Goal: Task Accomplishment & Management: Use online tool/utility

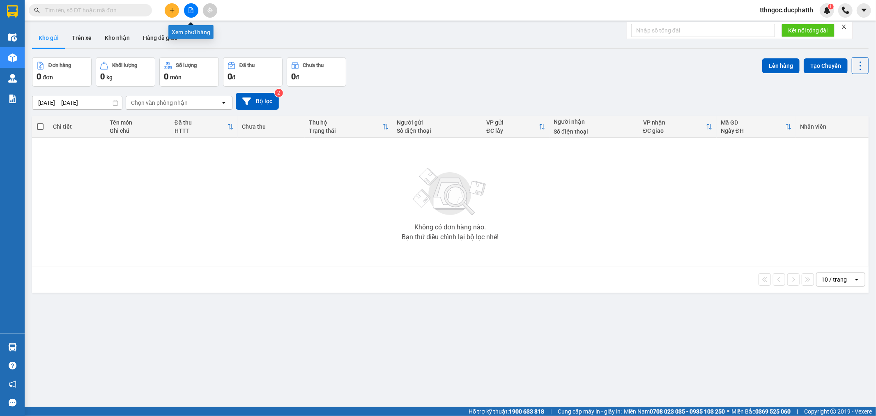
click at [192, 7] on icon "file-add" at bounding box center [191, 10] width 6 height 6
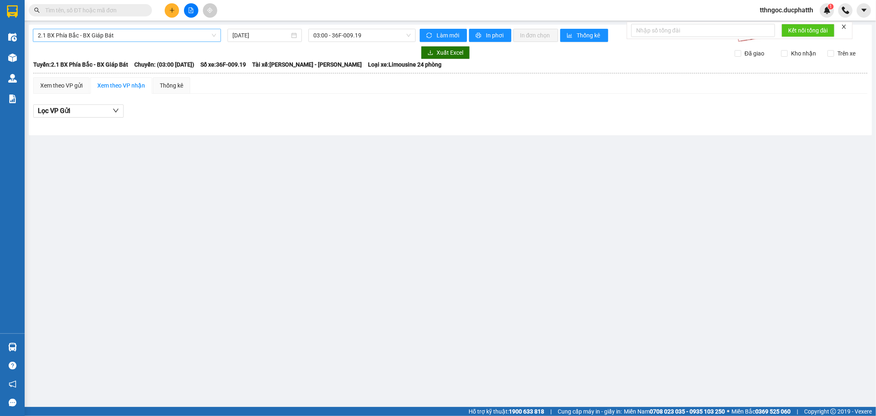
click at [162, 39] on span "2.1 BX Phía Bắc - BX Giáp Bát" at bounding box center [127, 35] width 178 height 12
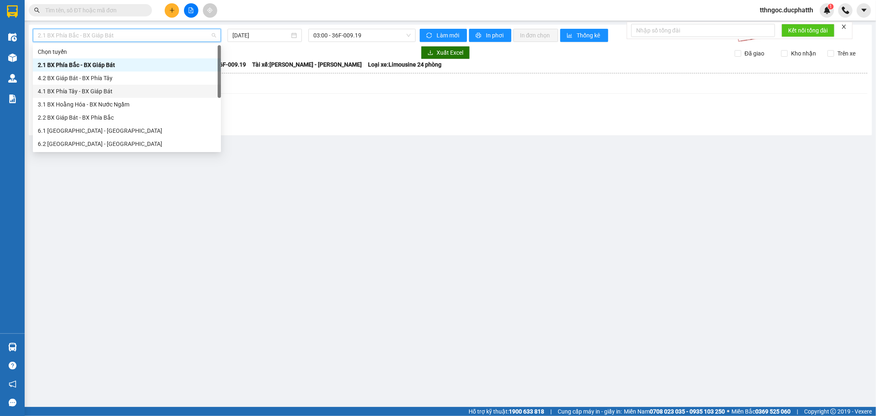
scroll to position [60, 0]
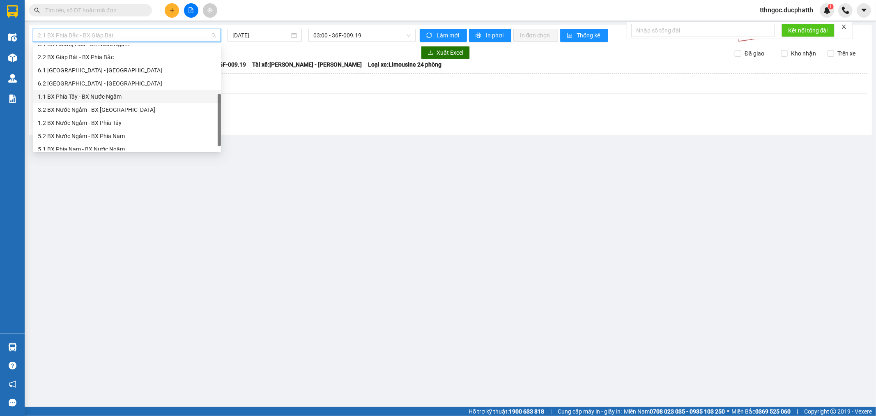
click at [120, 96] on div "1.1 BX Phía Tây - BX Nước Ngầm" at bounding box center [127, 96] width 178 height 9
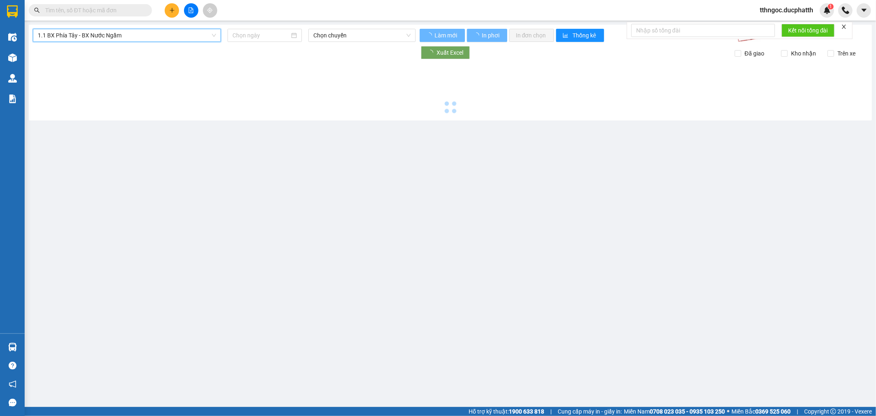
type input "11/08/2025"
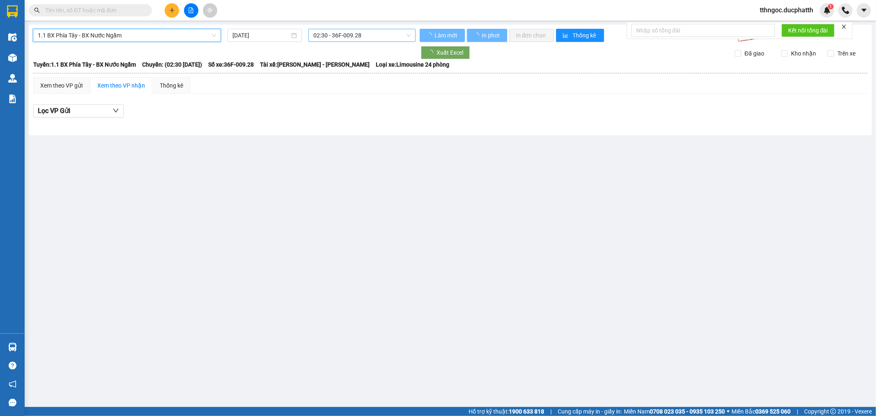
click at [343, 35] on span "02:30 - 36F-009.28" at bounding box center [361, 35] width 97 height 12
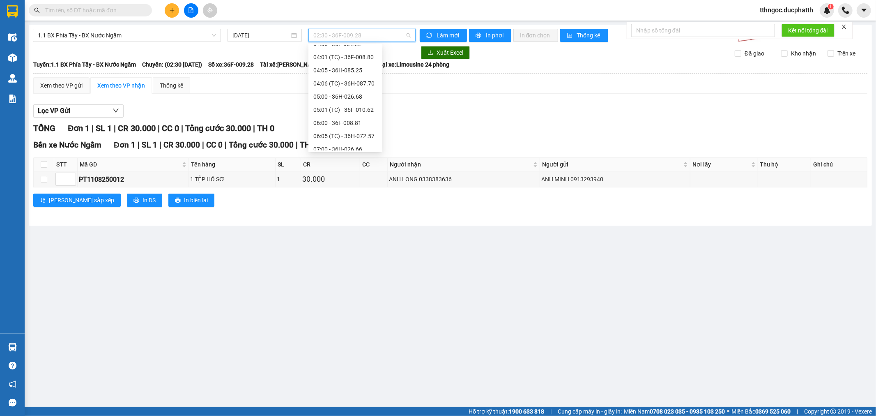
scroll to position [121, 0]
click at [354, 113] on div "08:00 - 36F-009.28" at bounding box center [345, 114] width 64 height 9
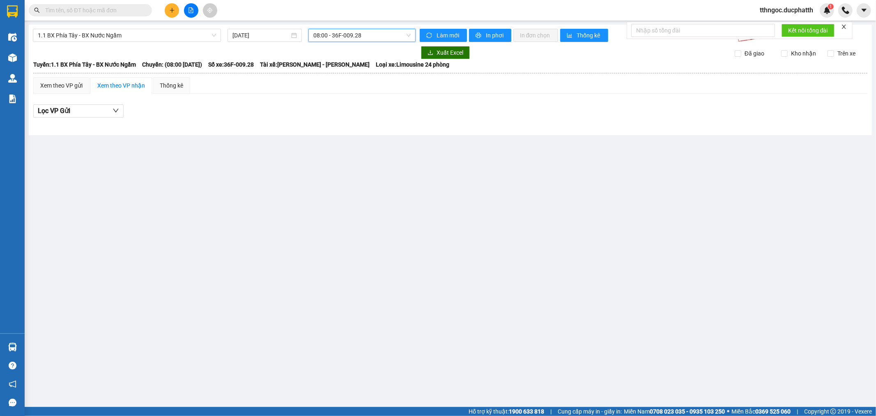
click at [378, 38] on span "08:00 - 36F-009.28" at bounding box center [361, 35] width 97 height 12
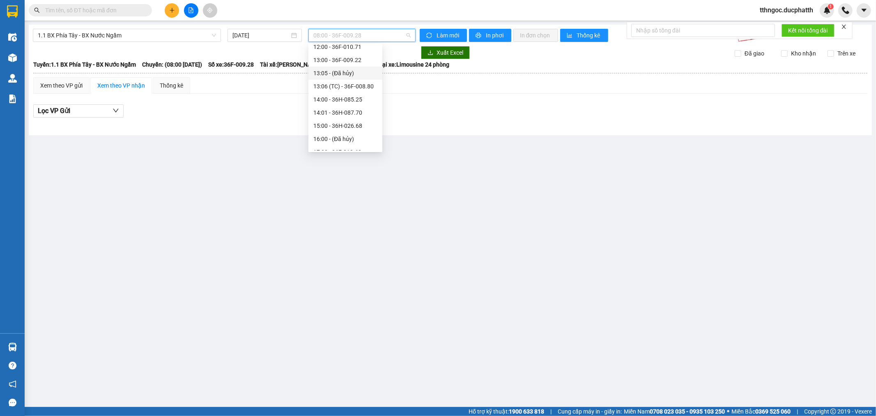
scroll to position [181, 0]
click at [360, 95] on div "11:00 - 36H-098.28" at bounding box center [345, 94] width 64 height 9
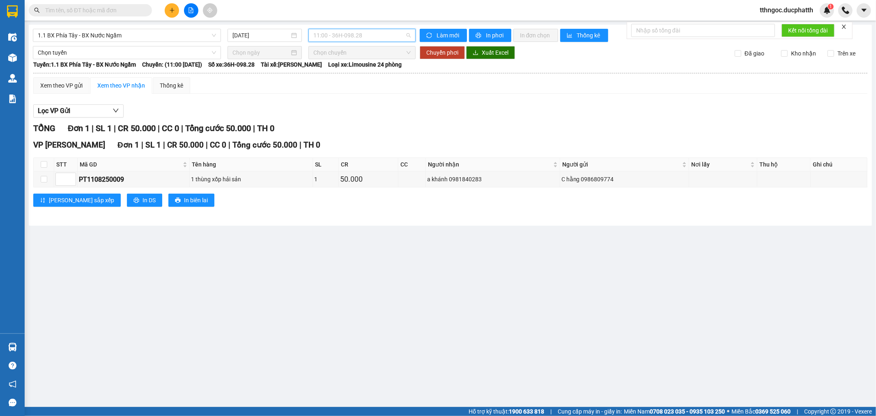
click at [386, 36] on span "11:00 - 36H-098.28" at bounding box center [361, 35] width 97 height 12
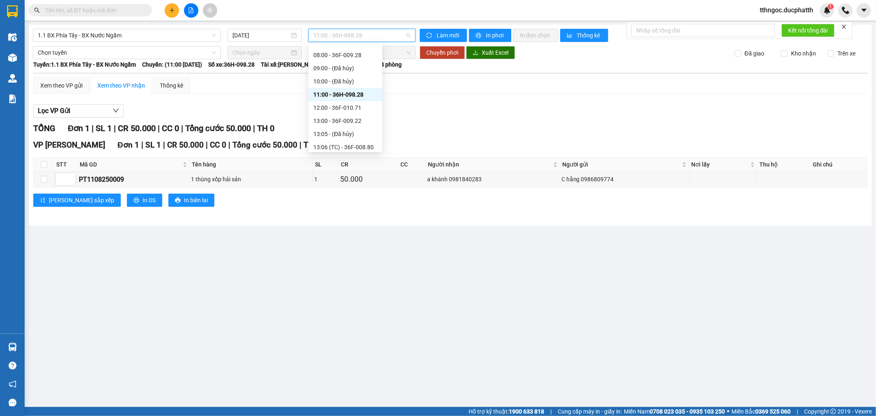
click at [384, 34] on span "11:00 - 36H-098.28" at bounding box center [361, 35] width 97 height 12
click at [377, 32] on span "11:00 - 36H-098.28" at bounding box center [361, 35] width 97 height 12
click at [363, 115] on div "08:00 - 36F-009.28" at bounding box center [345, 115] width 64 height 9
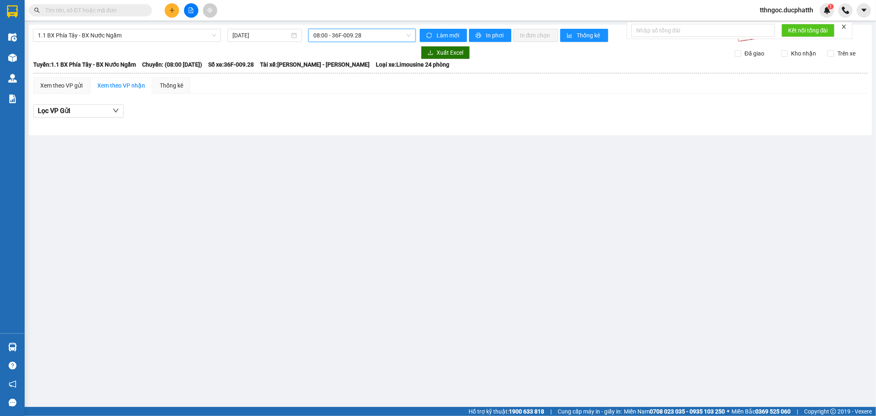
click at [381, 30] on span "08:00 - 36F-009.28" at bounding box center [361, 35] width 97 height 12
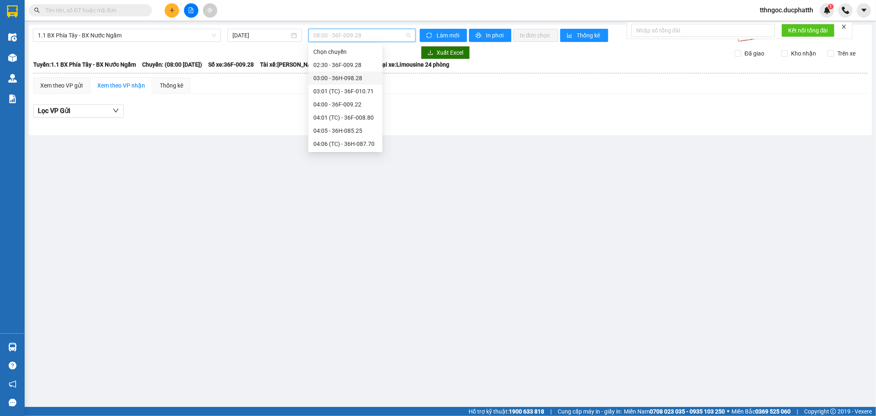
click at [367, 74] on div "03:00 - 36H-098.28" at bounding box center [345, 78] width 64 height 9
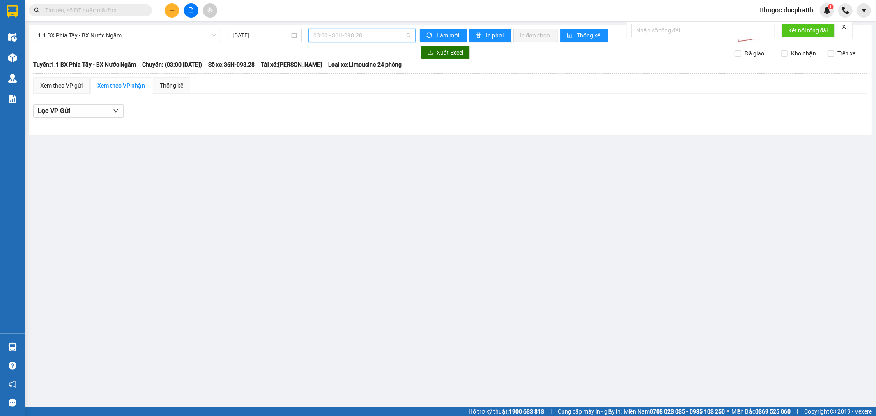
click at [367, 32] on span "03:00 - 36H-098.28" at bounding box center [361, 35] width 97 height 12
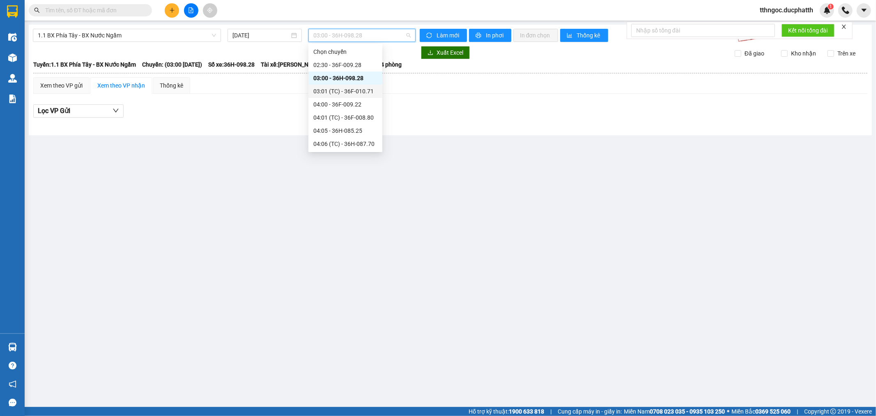
scroll to position [122, 0]
click at [351, 111] on div "08:00 - 36F-009.28" at bounding box center [345, 114] width 64 height 9
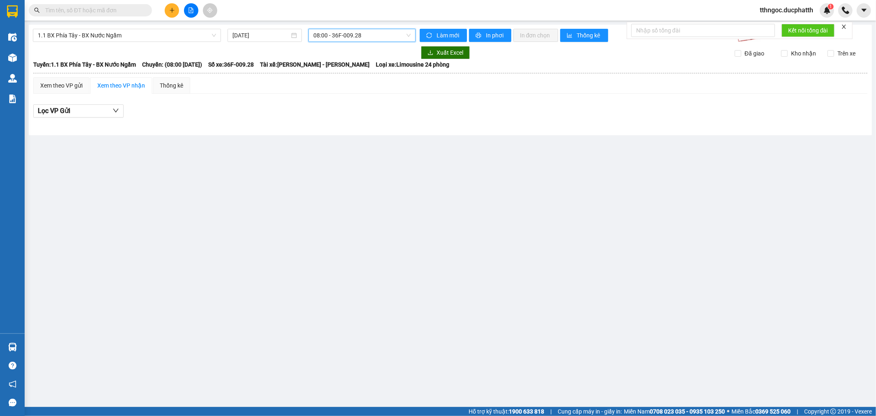
click at [375, 35] on span "08:00 - 36F-009.28" at bounding box center [361, 35] width 97 height 12
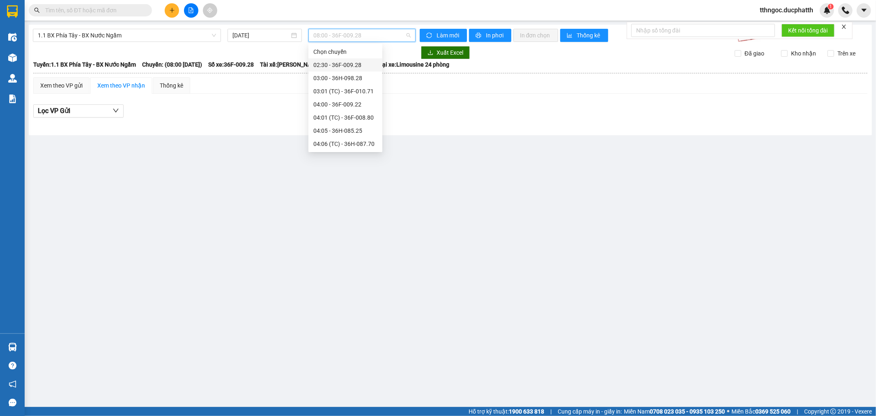
click at [360, 65] on div "02:30 - 36F-009.28" at bounding box center [345, 64] width 64 height 9
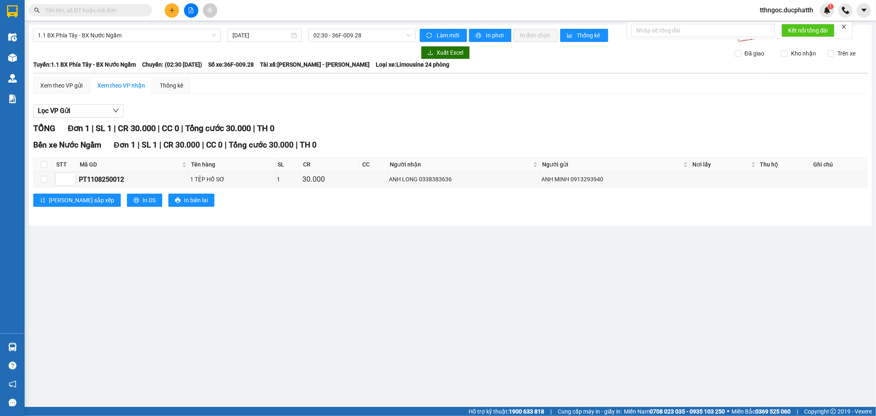
click at [289, 282] on main "1.1 BX Phía Tây - BX Nước Ngầm 11/08/2025 02:30 - 36F-009.28 Làm mới In phơi In…" at bounding box center [438, 203] width 876 height 407
drag, startPoint x: 194, startPoint y: 39, endPoint x: 274, endPoint y: 48, distance: 79.8
click at [195, 39] on span "1.1 BX Phía Tây - BX Nước Ngầm" at bounding box center [127, 35] width 178 height 12
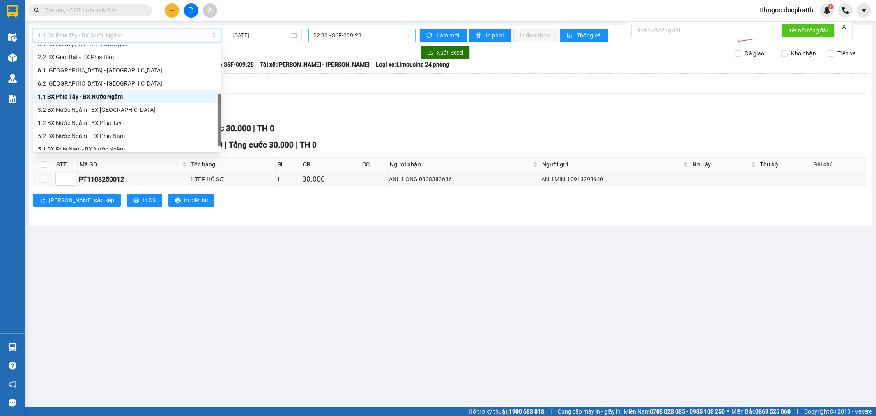
click at [372, 32] on span "02:30 - 36F-009.28" at bounding box center [361, 35] width 97 height 12
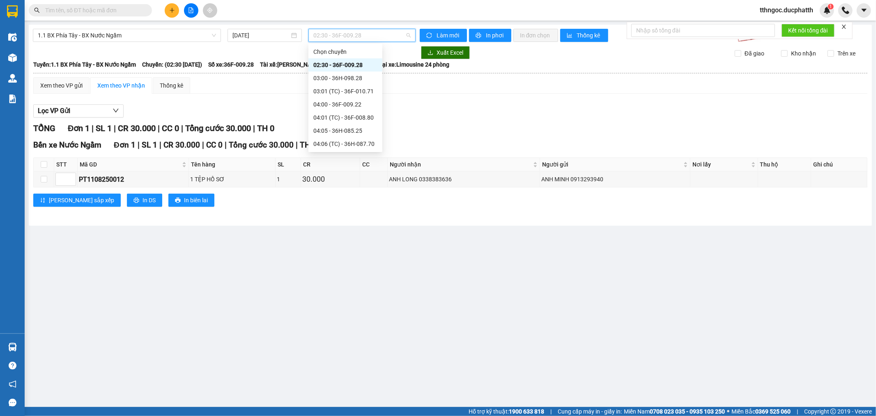
click at [354, 71] on div "03:00 - 36H-098.28" at bounding box center [345, 77] width 74 height 13
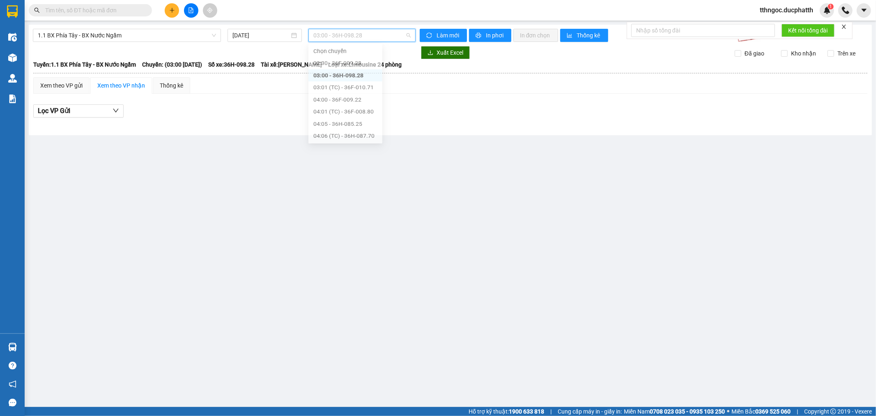
click at [360, 38] on span "03:00 - 36H-098.28" at bounding box center [361, 35] width 97 height 12
click at [352, 64] on div "02:30 - 36F-009.28" at bounding box center [345, 64] width 64 height 9
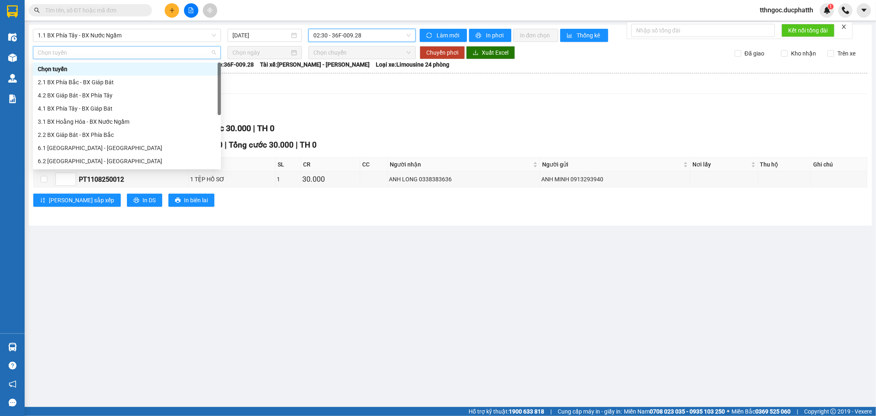
click at [153, 52] on span "Chọn tuyến" at bounding box center [127, 52] width 178 height 12
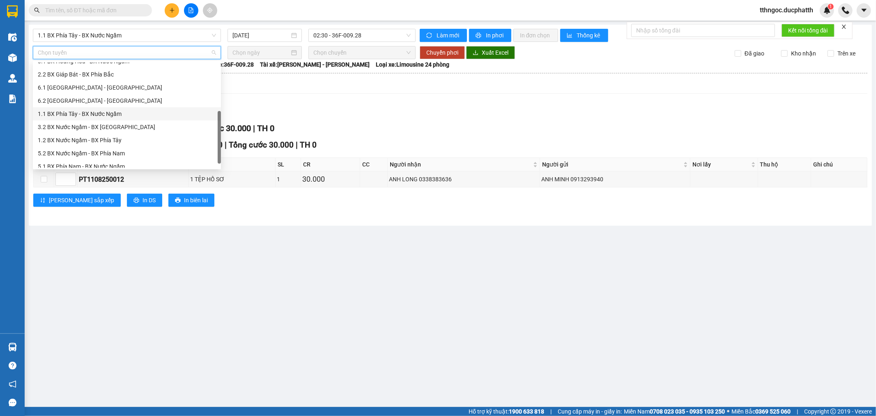
drag, startPoint x: 95, startPoint y: 113, endPoint x: 184, endPoint y: 88, distance: 92.2
click at [96, 113] on div "1.1 BX Phía Tây - BX Nước Ngầm" at bounding box center [127, 113] width 178 height 9
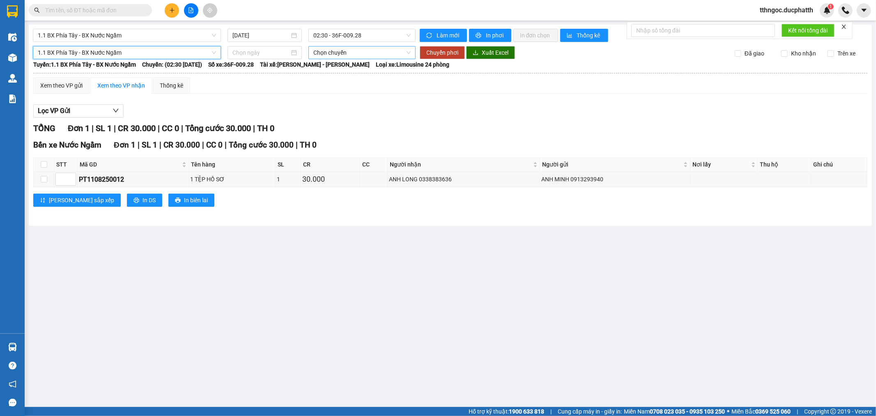
click at [338, 54] on span "Chọn chuyến" at bounding box center [361, 52] width 97 height 12
click at [266, 55] on input at bounding box center [260, 52] width 57 height 9
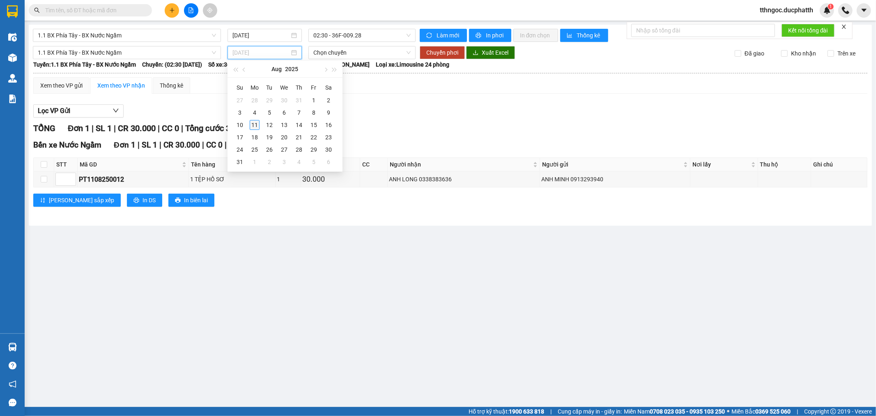
type input "11/08/2025"
click at [253, 123] on div "11" at bounding box center [255, 125] width 10 height 10
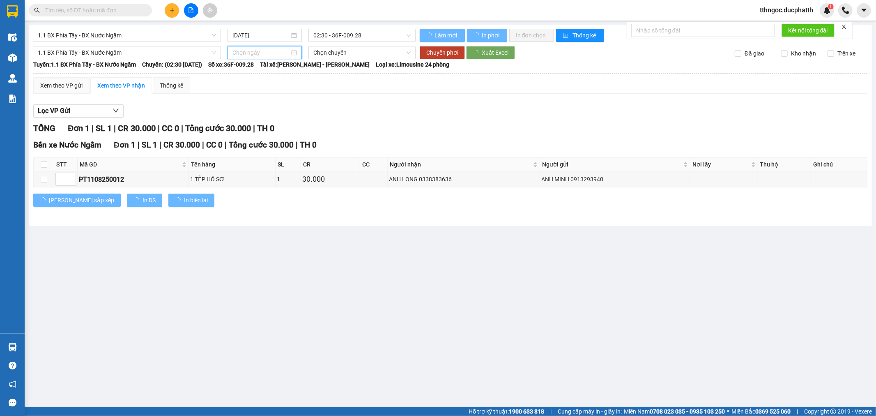
type input "11/08/2025"
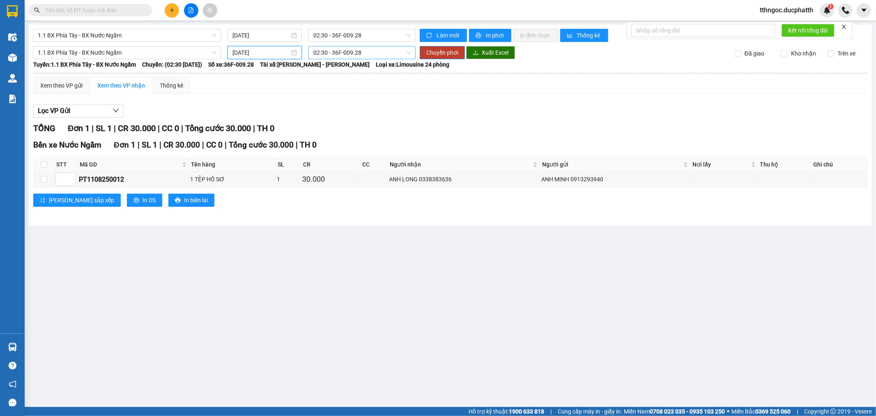
click at [347, 54] on span "02:30 - 36F-009.28" at bounding box center [361, 52] width 97 height 12
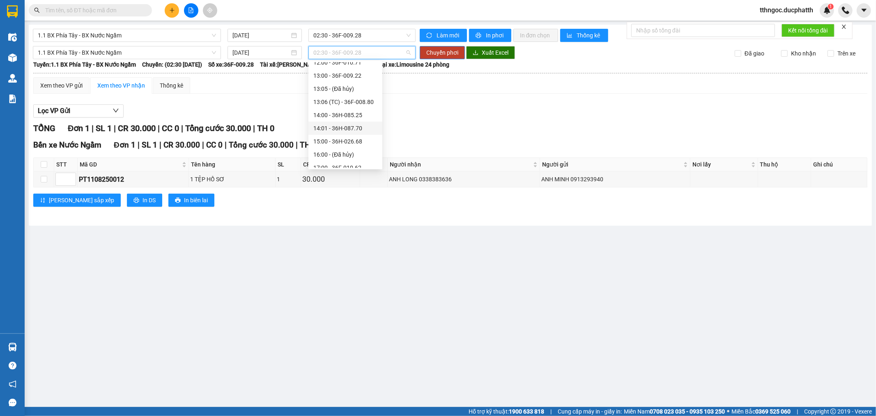
scroll to position [182, 0]
click at [336, 109] on div "11:00 - 36H-098.28" at bounding box center [345, 110] width 64 height 9
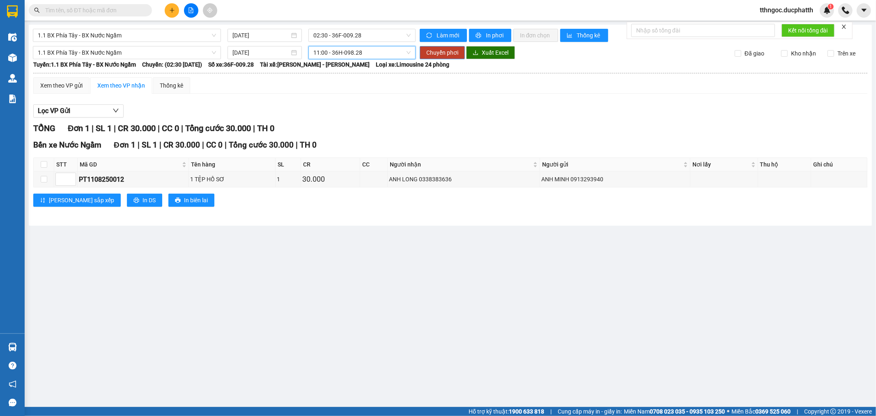
click at [427, 52] on span "Chuyển phơi" at bounding box center [442, 52] width 32 height 9
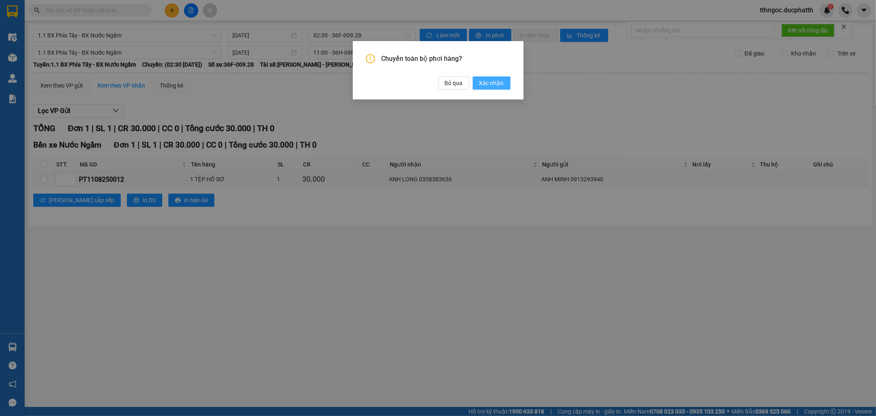
click at [498, 84] on span "Xác nhận" at bounding box center [491, 82] width 25 height 9
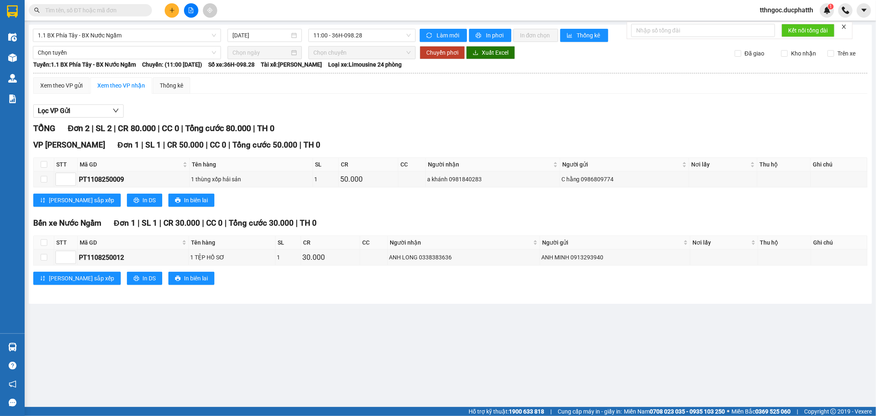
click at [403, 116] on div "Lọc VP Gửi" at bounding box center [450, 111] width 834 height 14
